Goal: Transaction & Acquisition: Purchase product/service

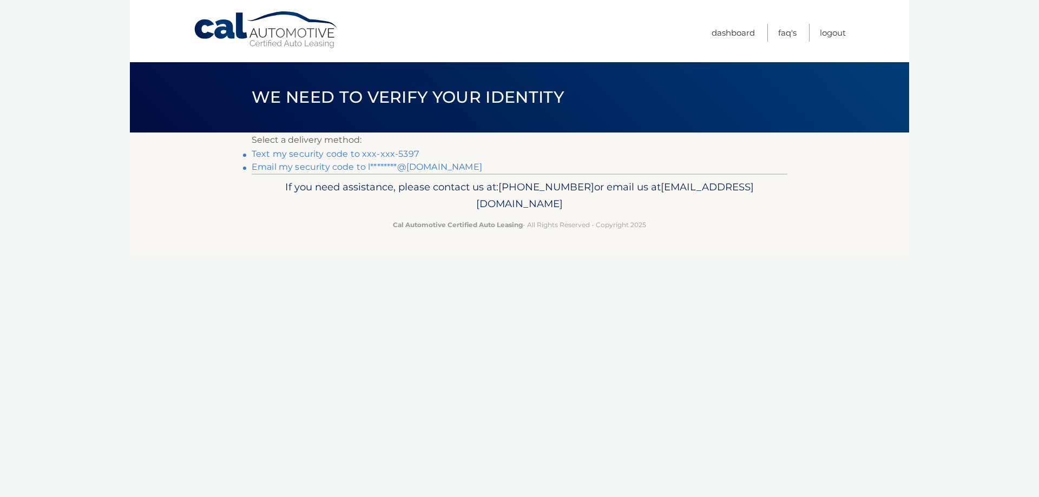
click at [288, 152] on link "Text my security code to xxx-xxx-5397" at bounding box center [335, 154] width 167 height 10
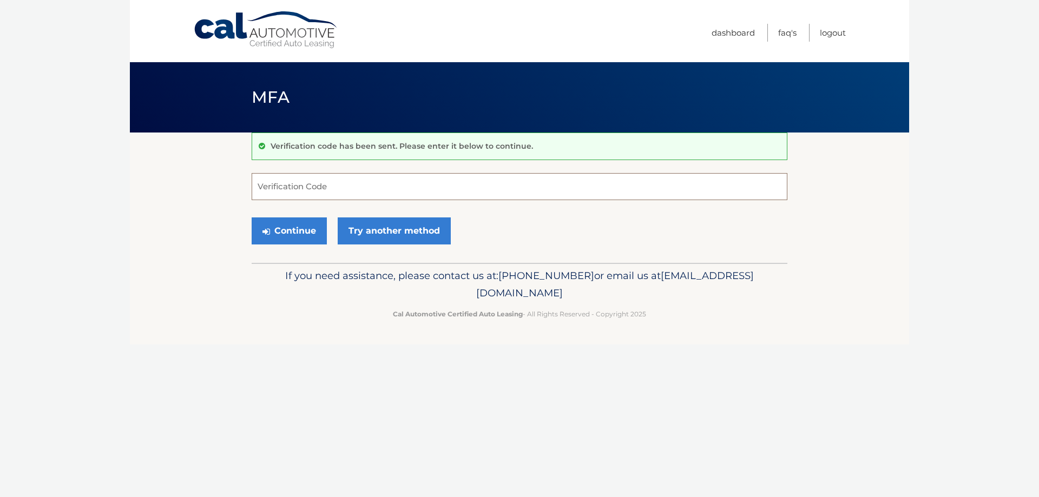
drag, startPoint x: 317, startPoint y: 191, endPoint x: 323, endPoint y: 189, distance: 5.8
click at [315, 190] on input "Verification Code" at bounding box center [520, 186] width 536 height 27
type input "796579"
click at [293, 247] on div "Continue Try another method" at bounding box center [520, 231] width 536 height 37
click at [289, 241] on button "Continue" at bounding box center [289, 231] width 75 height 27
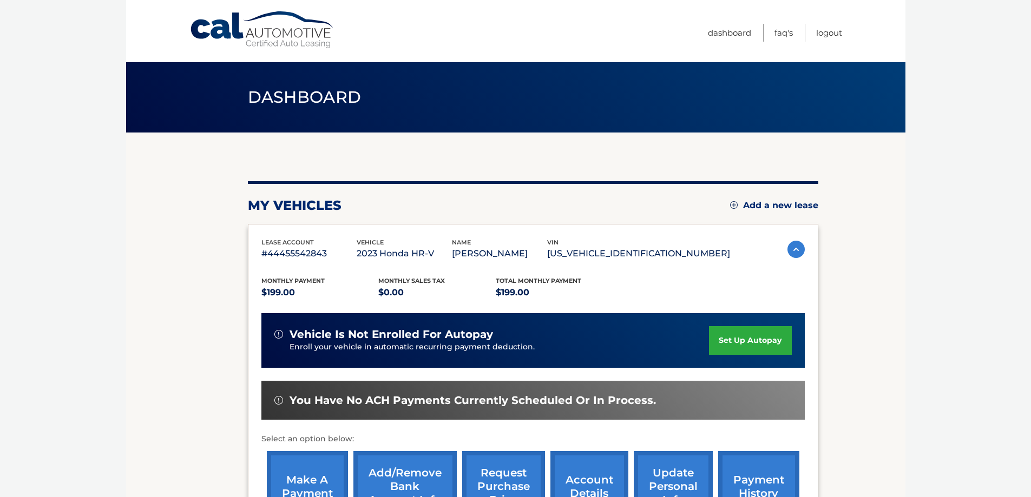
scroll to position [159, 0]
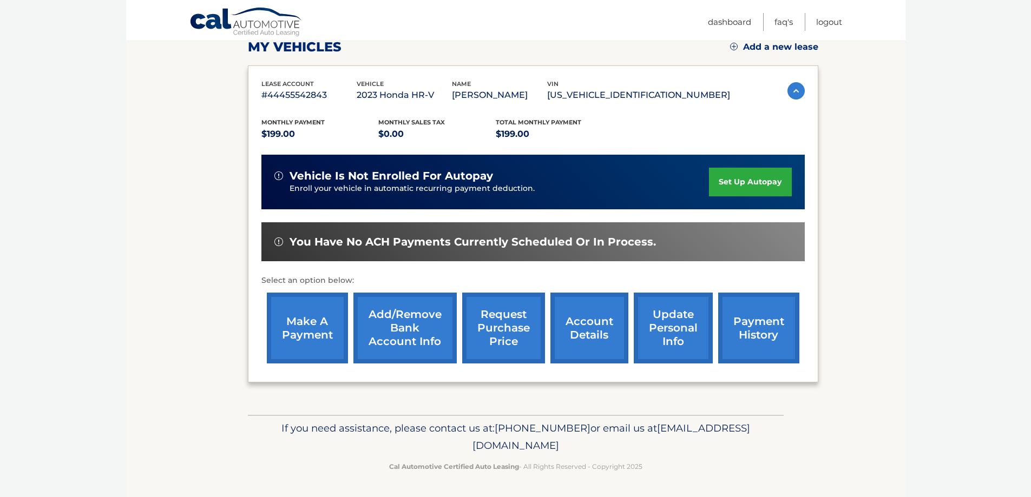
click at [297, 312] on link "make a payment" at bounding box center [307, 328] width 81 height 71
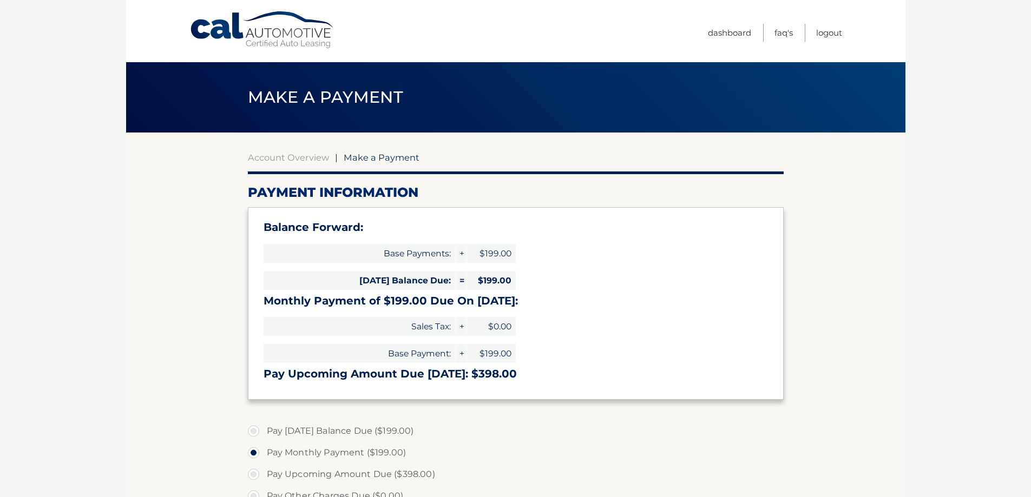
scroll to position [216, 0]
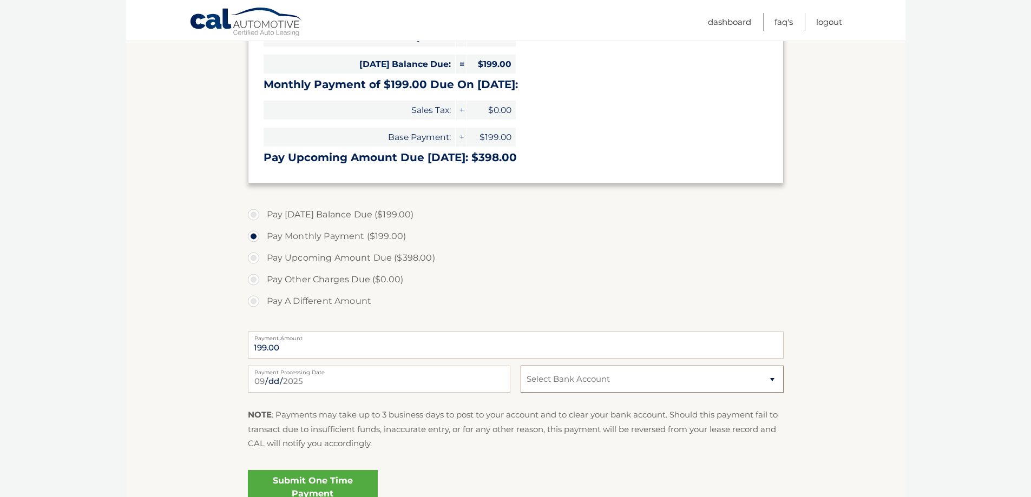
click at [600, 392] on select "Select Bank Account Checking JPMORGAN CHASE BANK, NA *****5229 Checking JPMORGA…" at bounding box center [652, 379] width 262 height 27
select select "ODU0N2E1NDYtZWViYS00YWJjLTk4NGItNGIyNWM1ZTYxYTA1"
click at [521, 366] on select "Select Bank Account Checking JPMORGAN CHASE BANK, NA *****5229 Checking JPMORGA…" at bounding box center [652, 379] width 262 height 27
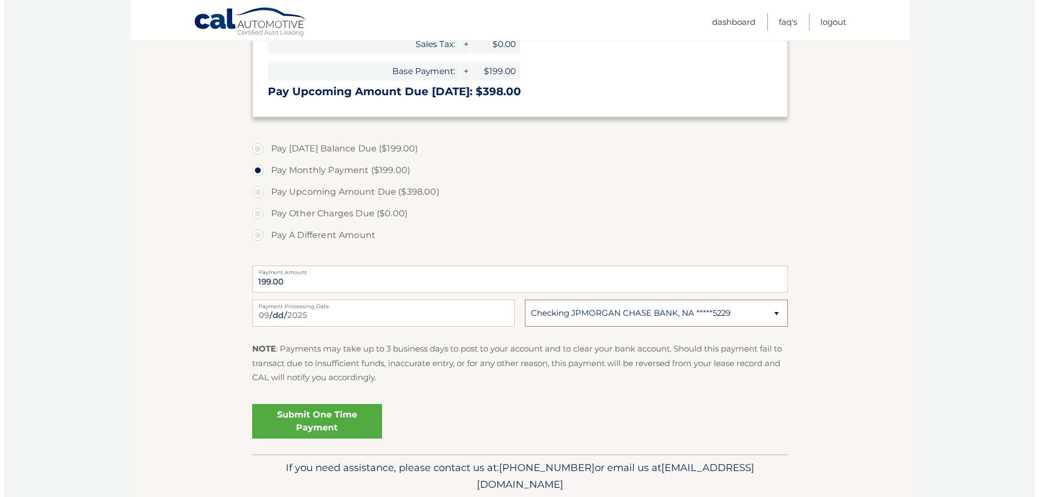
scroll to position [322, 0]
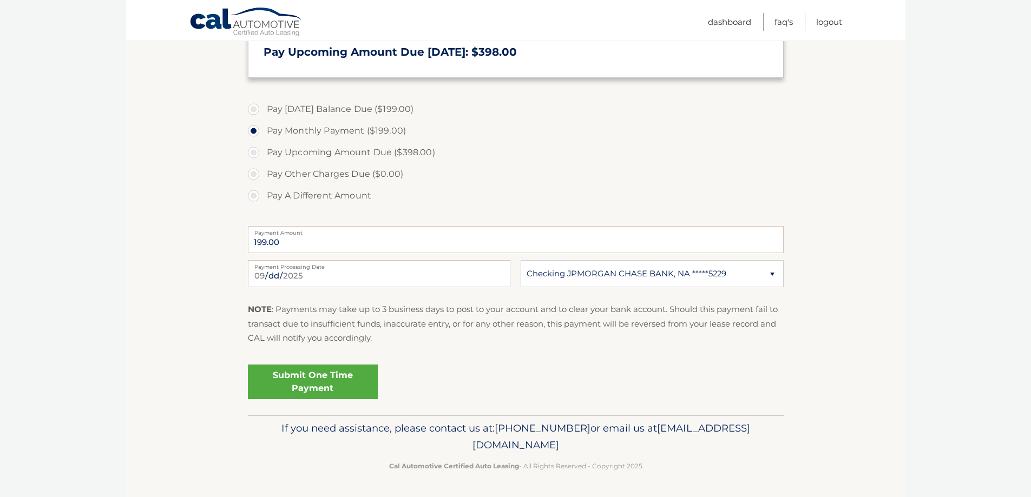
click at [280, 383] on link "Submit One Time Payment" at bounding box center [313, 382] width 130 height 35
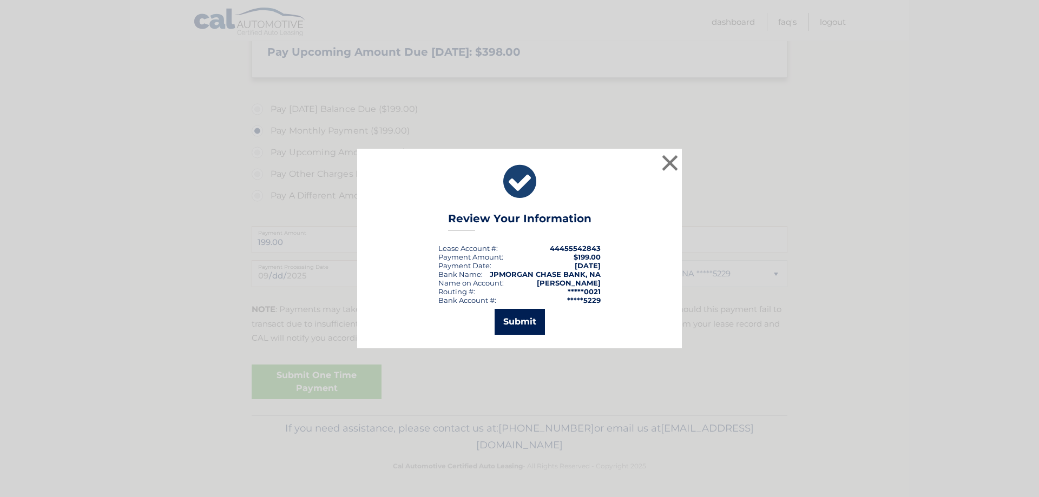
click at [532, 324] on button "Submit" at bounding box center [520, 322] width 50 height 26
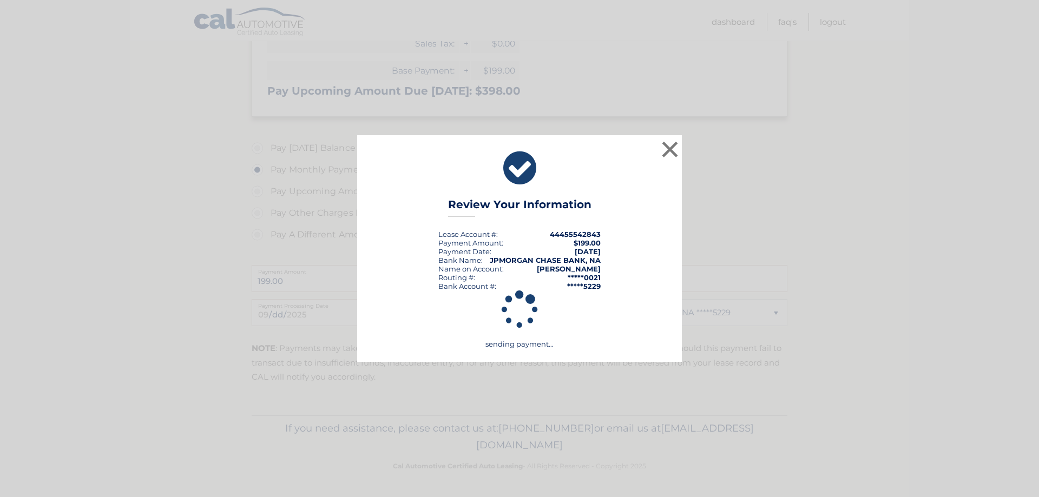
scroll to position [283, 0]
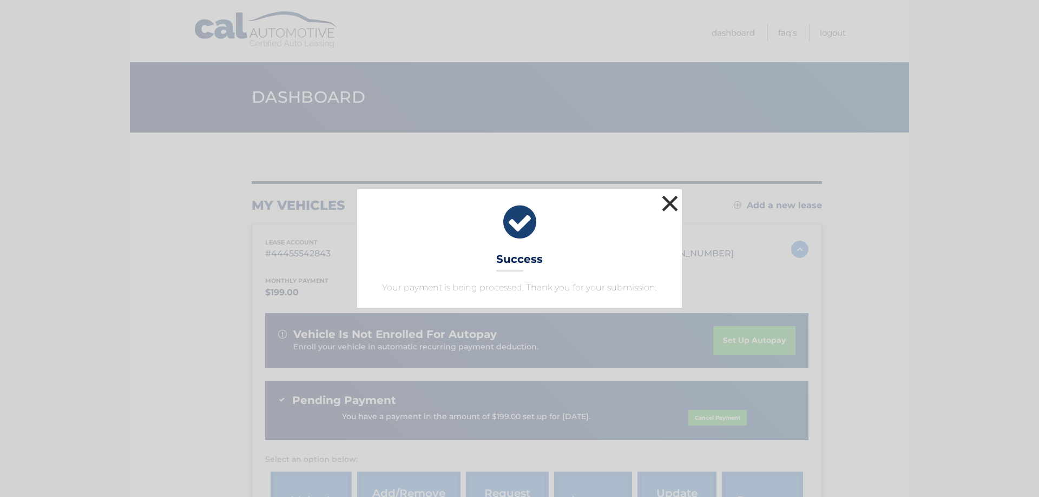
click at [672, 211] on button "×" at bounding box center [670, 204] width 22 height 22
